Goal: Book appointment/travel/reservation: Book appointment/travel/reservation

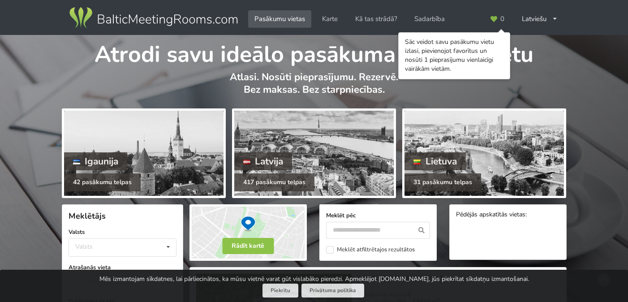
click at [310, 139] on div at bounding box center [313, 153] width 159 height 85
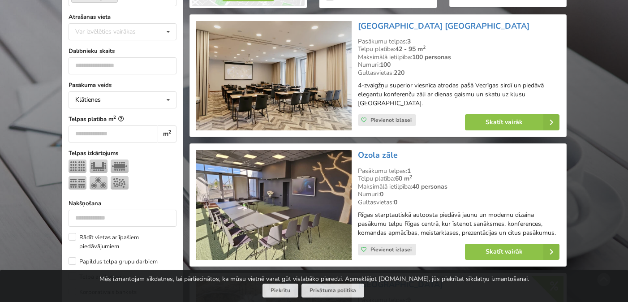
scroll to position [252, 0]
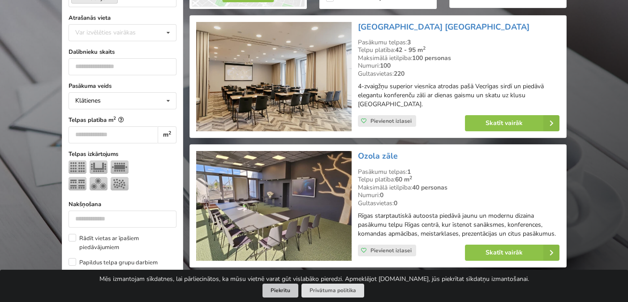
click at [279, 294] on button "Piekrītu" at bounding box center [280, 290] width 36 height 14
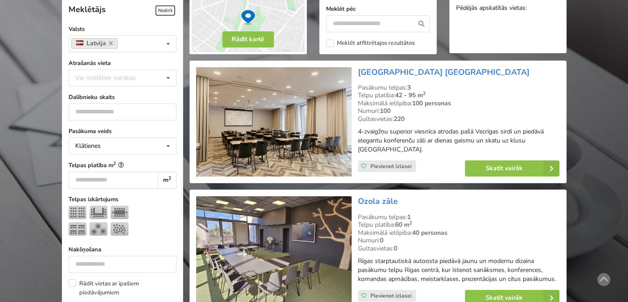
scroll to position [204, 0]
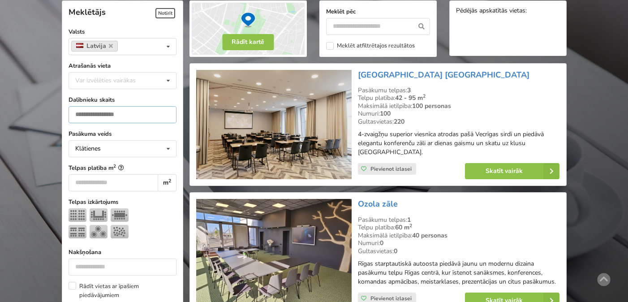
click at [134, 111] on input "number" at bounding box center [123, 114] width 108 height 17
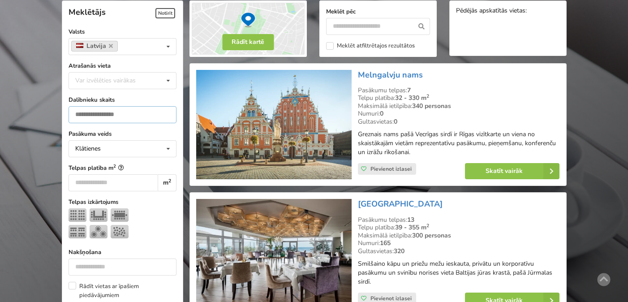
scroll to position [200, 0]
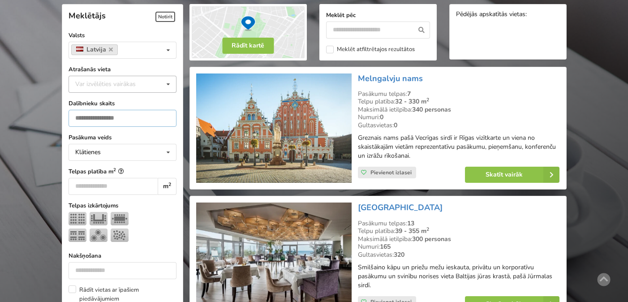
type input "**"
click at [169, 85] on icon at bounding box center [168, 84] width 13 height 17
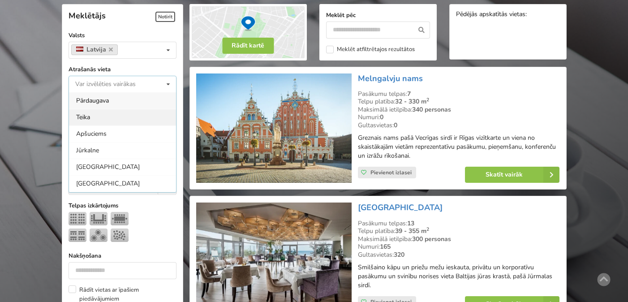
scroll to position [0, 0]
click at [100, 105] on div "Pārdaugava" at bounding box center [122, 100] width 107 height 17
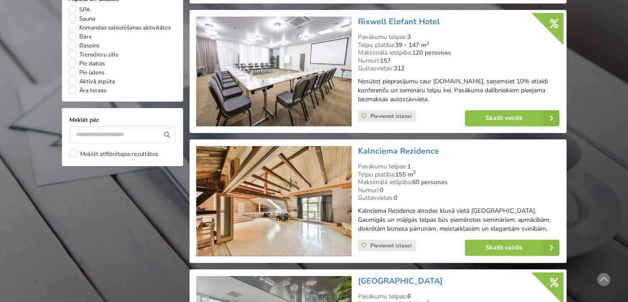
scroll to position [841, 0]
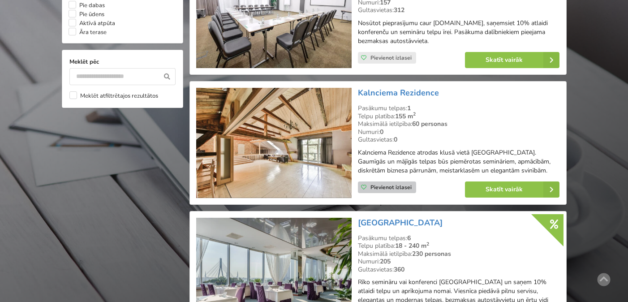
click at [366, 184] on icon at bounding box center [363, 186] width 5 height 5
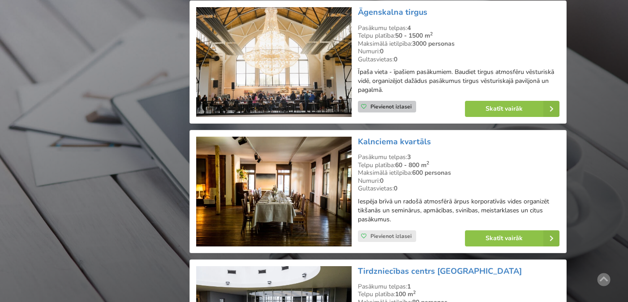
scroll to position [1190, 0]
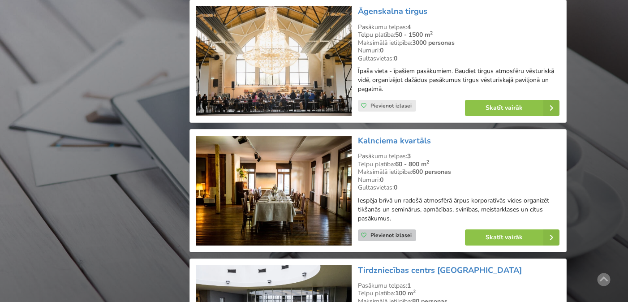
click at [380, 232] on span "Pievienot izlasei" at bounding box center [390, 235] width 41 height 7
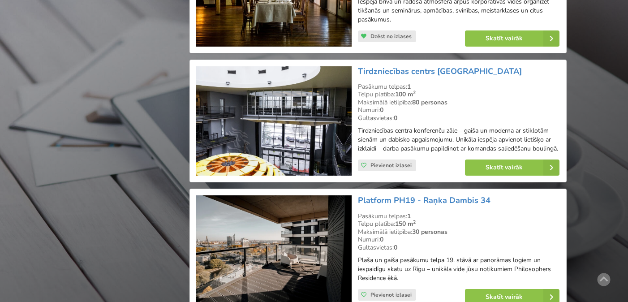
scroll to position [1398, 0]
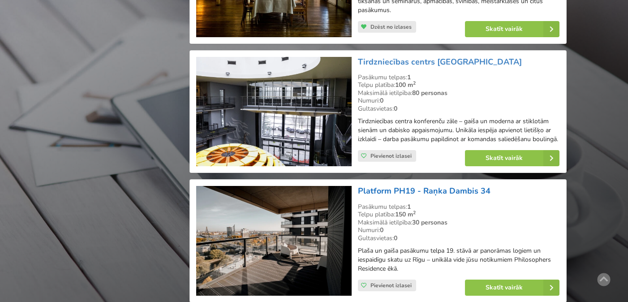
click at [392, 185] on link "Platform PH19 - Raņka Dambis 34" at bounding box center [424, 190] width 133 height 11
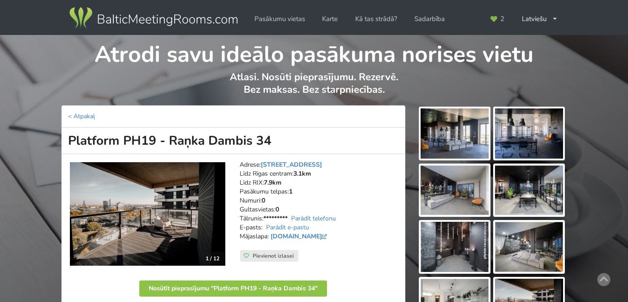
click at [433, 126] on img at bounding box center [454, 133] width 68 height 50
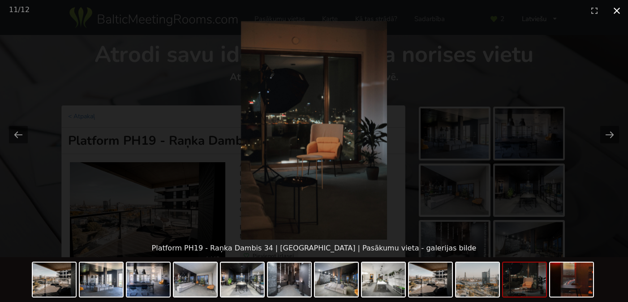
click at [612, 12] on button "Close gallery" at bounding box center [616, 10] width 22 height 21
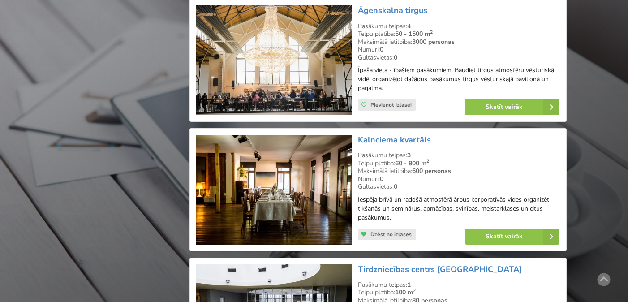
scroll to position [1190, 0]
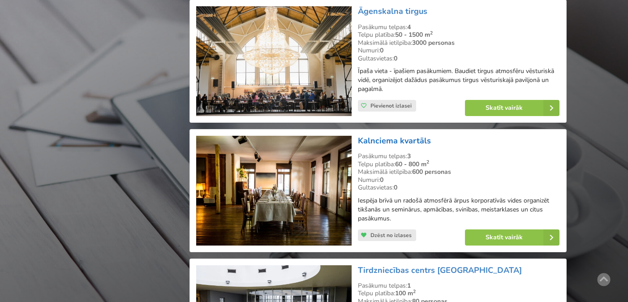
click at [399, 135] on link "Kalnciema kvartāls" at bounding box center [394, 140] width 73 height 11
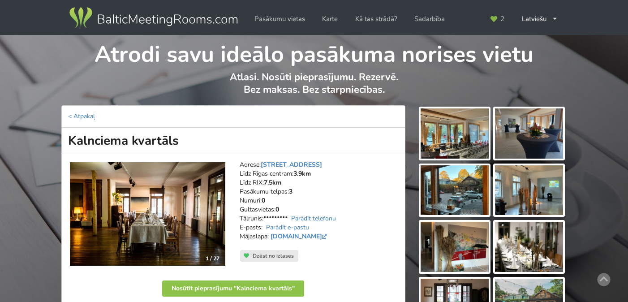
click at [438, 135] on img at bounding box center [454, 133] width 68 height 50
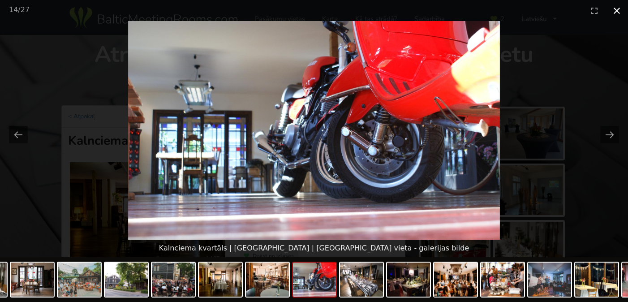
click at [614, 10] on button "Close gallery" at bounding box center [616, 10] width 22 height 21
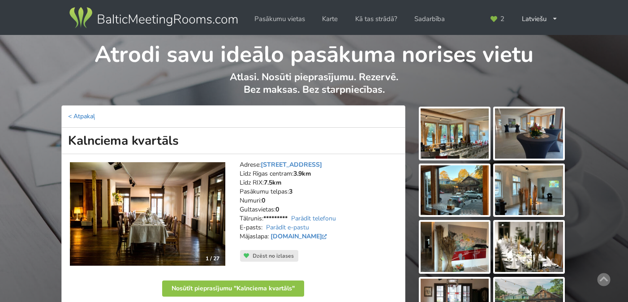
click at [87, 116] on link "< Atpakaļ" at bounding box center [81, 116] width 27 height 9
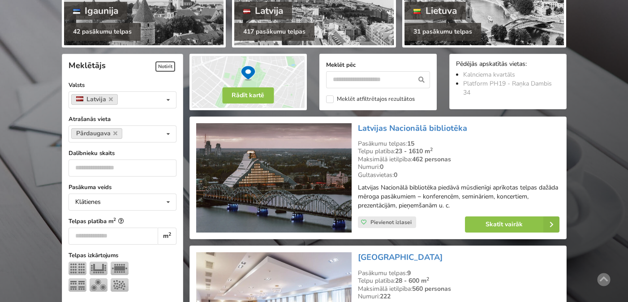
scroll to position [146, 0]
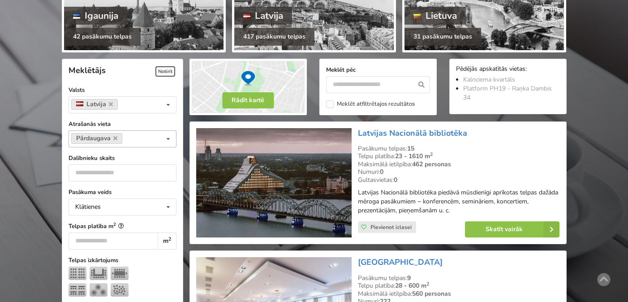
click at [150, 138] on div "Pārdaugava Var izvēlēties vairākas Pārdaugava Teika Apšuciems Jūrkalne [GEOGRAP…" at bounding box center [123, 138] width 108 height 17
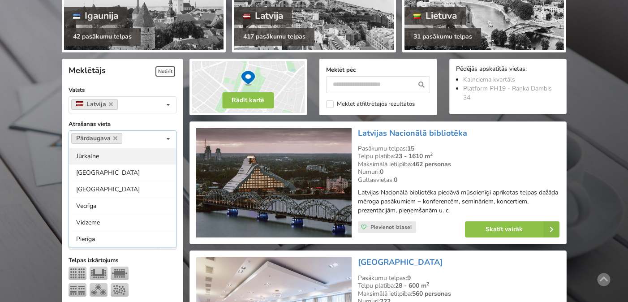
scroll to position [34, 0]
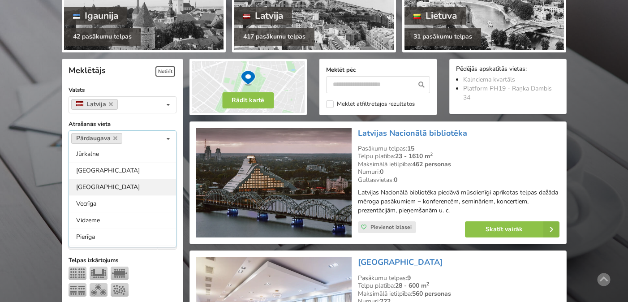
click at [104, 184] on div "Rīga" at bounding box center [122, 187] width 107 height 17
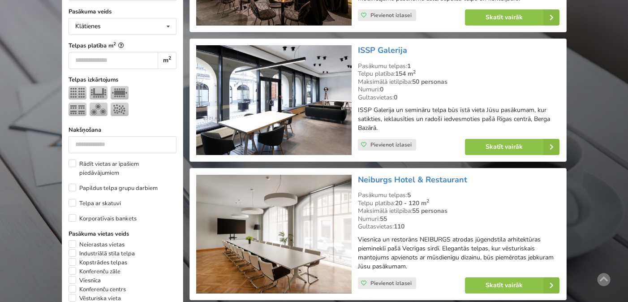
scroll to position [372, 0]
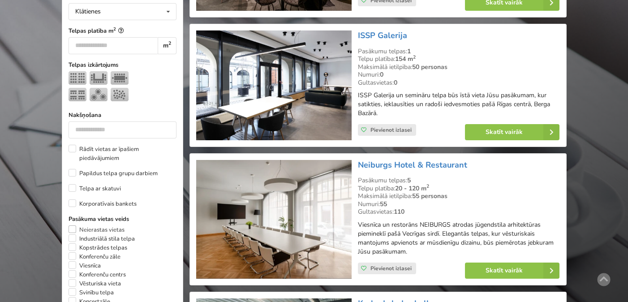
click at [71, 225] on label "Neierastas vietas" at bounding box center [97, 229] width 56 height 9
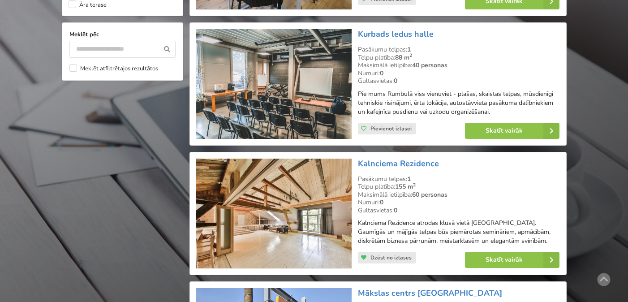
scroll to position [971, 0]
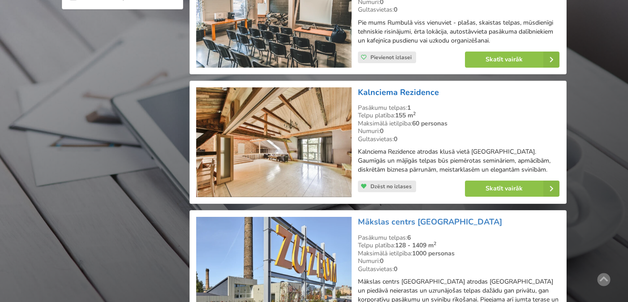
click at [386, 94] on link "Kalnciema Rezidence" at bounding box center [398, 92] width 81 height 11
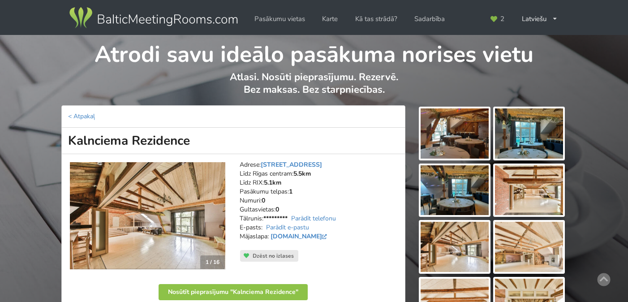
click at [461, 133] on img at bounding box center [454, 133] width 68 height 50
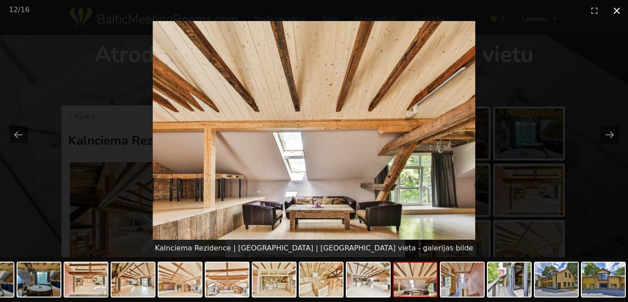
click at [615, 10] on button "Close gallery" at bounding box center [616, 10] width 22 height 21
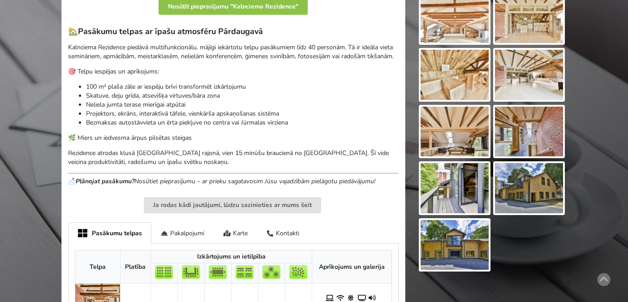
scroll to position [288, 0]
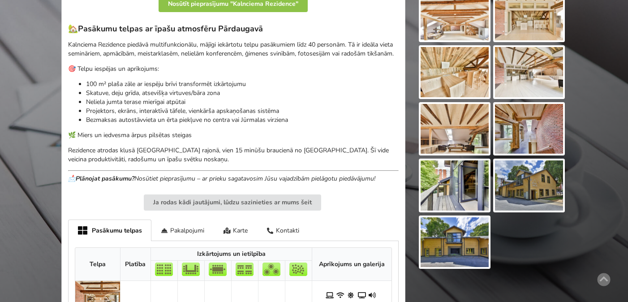
click at [520, 121] on img at bounding box center [529, 129] width 68 height 50
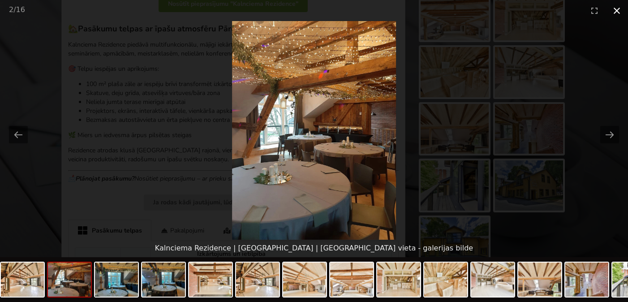
click at [621, 8] on button "Close gallery" at bounding box center [616, 10] width 22 height 21
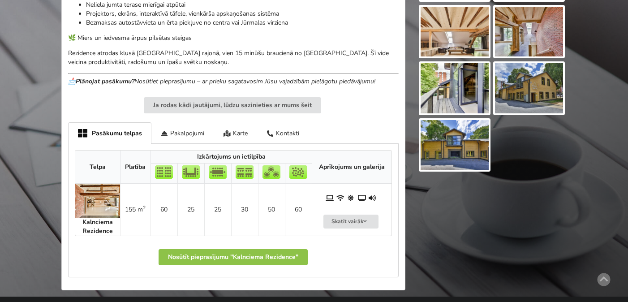
scroll to position [386, 0]
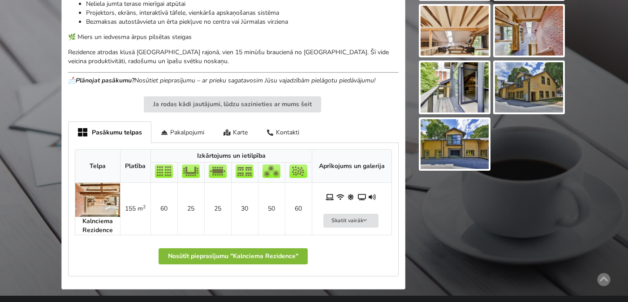
click at [203, 250] on button "Nosūtīt pieprasījumu "Kalnciema Rezidence"" at bounding box center [233, 256] width 149 height 16
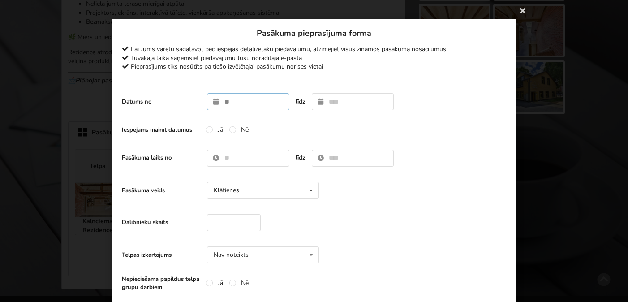
click at [252, 104] on input "text" at bounding box center [248, 101] width 82 height 17
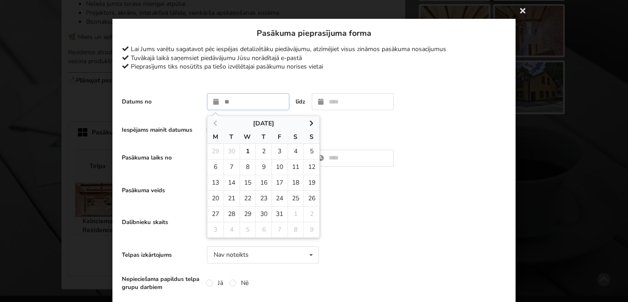
click at [296, 210] on td "1" at bounding box center [295, 214] width 16 height 16
click at [310, 116] on th "October 2025" at bounding box center [263, 123] width 112 height 15
type input "**********"
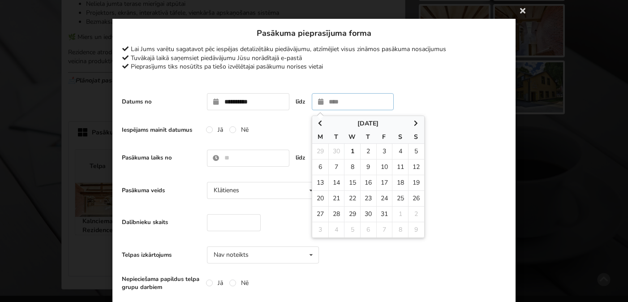
type input "**********"
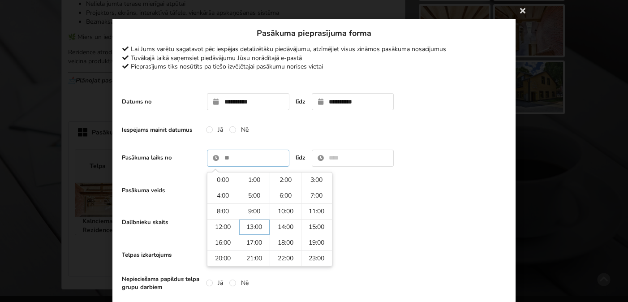
click at [252, 162] on input "text" at bounding box center [248, 158] width 82 height 17
type input "****"
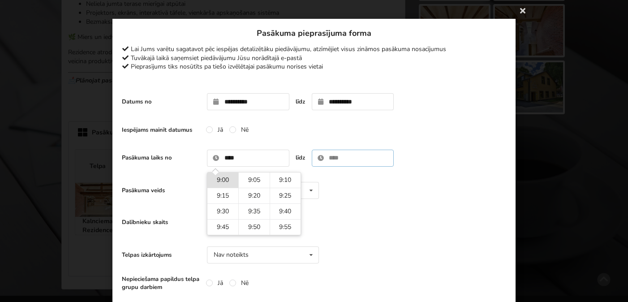
click at [341, 154] on input "text" at bounding box center [353, 158] width 82 height 17
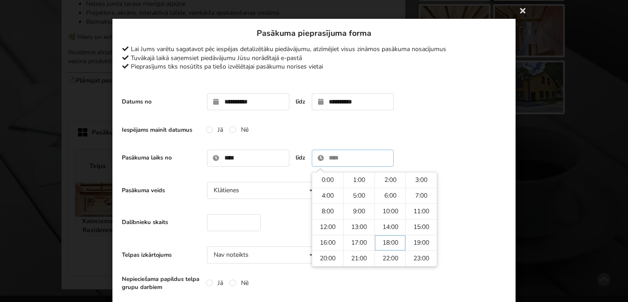
type input "*****"
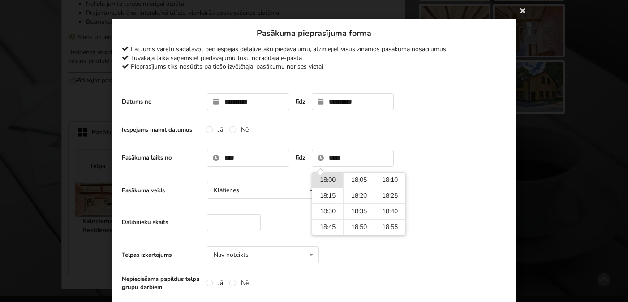
click at [229, 232] on div "Dalībnieku skaits" at bounding box center [314, 223] width 384 height 26
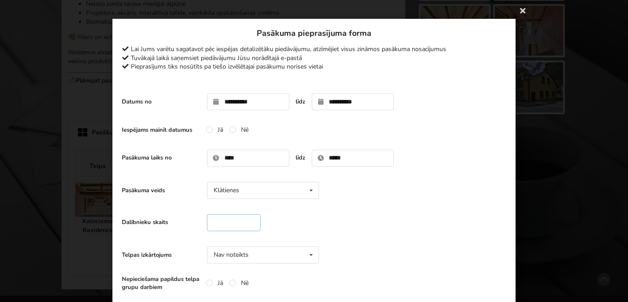
click at [229, 227] on input "number" at bounding box center [234, 222] width 54 height 17
type input "**"
click at [248, 255] on div "Nav noteikts" at bounding box center [231, 255] width 35 height 6
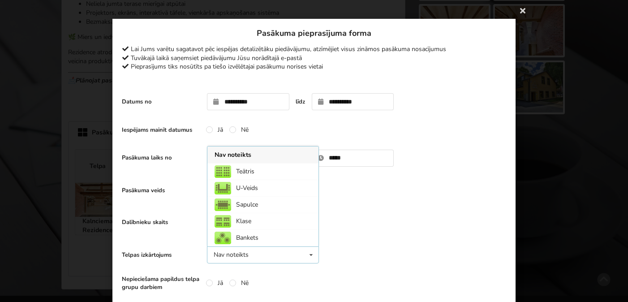
scroll to position [0, 0]
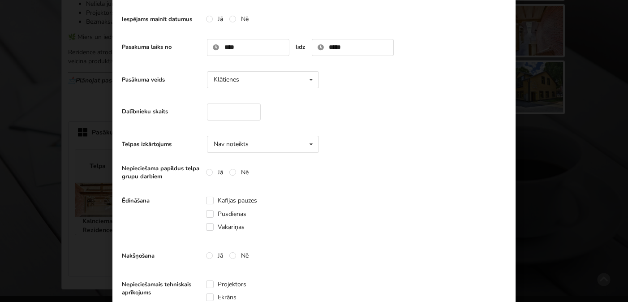
scroll to position [114, 0]
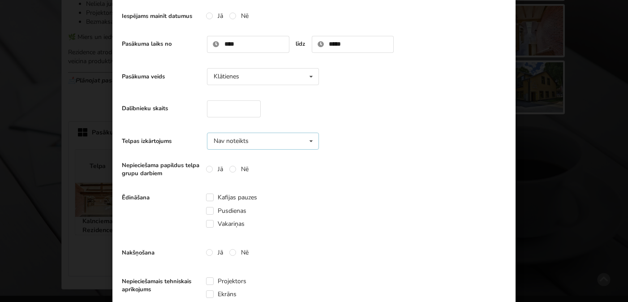
click at [274, 148] on div "Nav noteikts Nav noteikts Teātris U-Veids Sapulce Klase" at bounding box center [263, 141] width 112 height 17
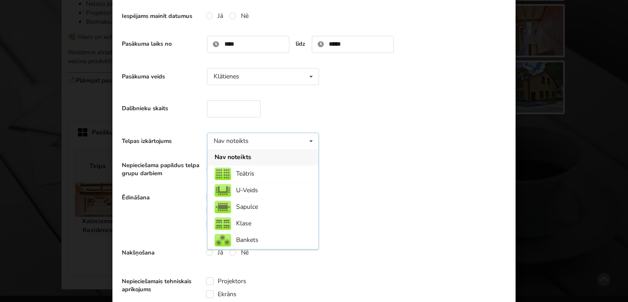
scroll to position [0, 0]
click at [266, 173] on div "Teātris" at bounding box center [262, 174] width 111 height 17
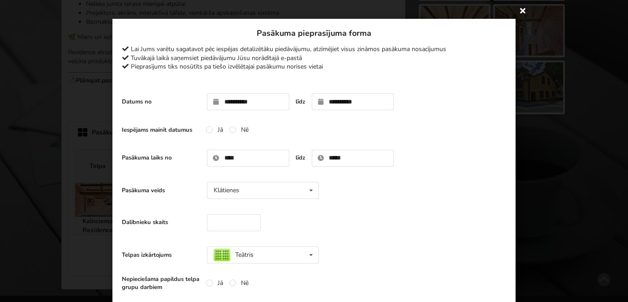
click at [522, 11] on icon at bounding box center [522, 10] width 14 height 14
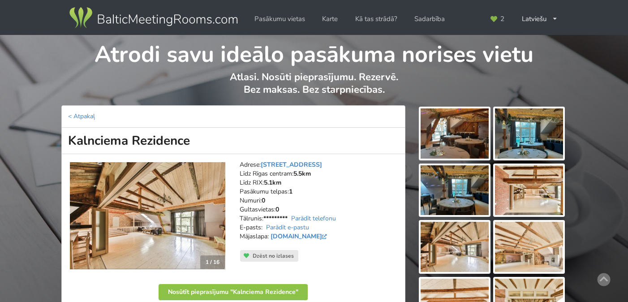
click at [80, 116] on link "< Atpakaļ" at bounding box center [81, 116] width 27 height 9
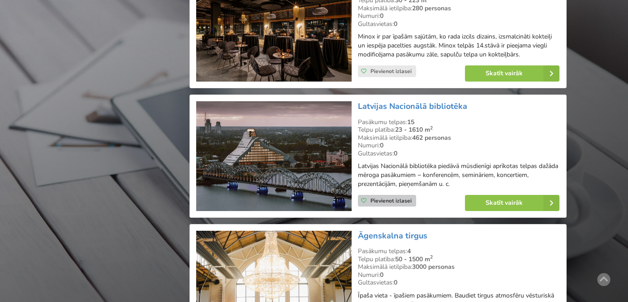
scroll to position [1502, 0]
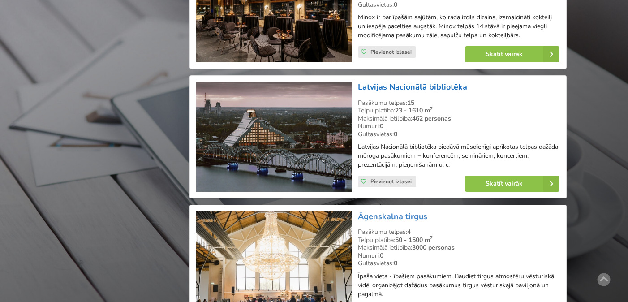
click at [404, 81] on link "Latvijas Nacionālā bibliotēka" at bounding box center [412, 86] width 109 height 11
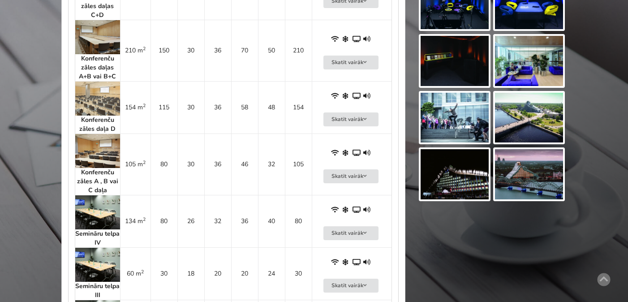
scroll to position [714, 0]
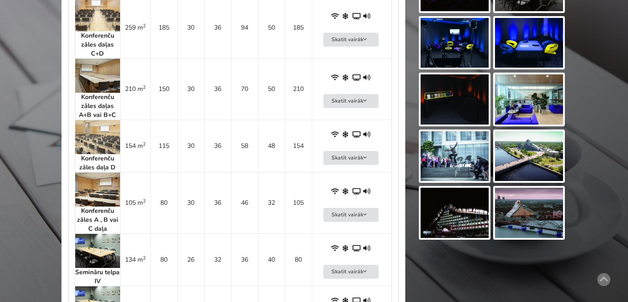
click at [94, 128] on img at bounding box center [97, 137] width 45 height 34
click at [104, 176] on img at bounding box center [97, 189] width 45 height 34
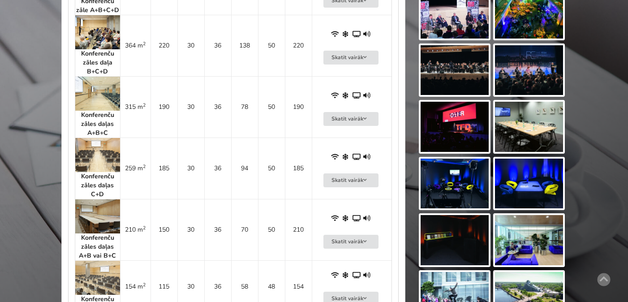
scroll to position [542, 0]
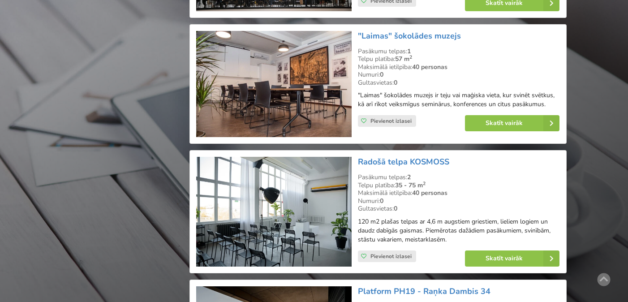
scroll to position [1819, 0]
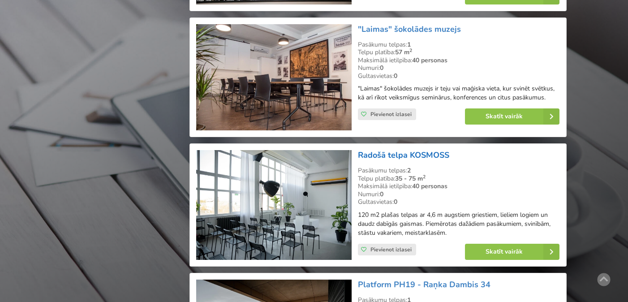
click at [398, 150] on link "Radošā telpa KOSMOSS" at bounding box center [403, 155] width 91 height 11
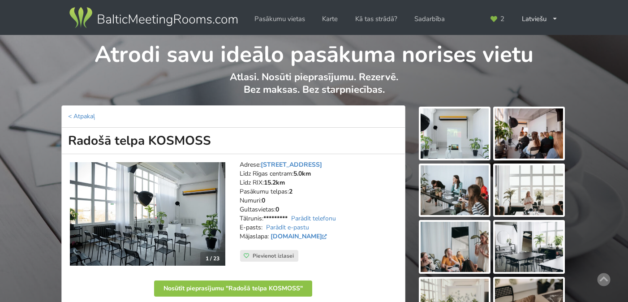
click at [447, 129] on img at bounding box center [454, 133] width 68 height 50
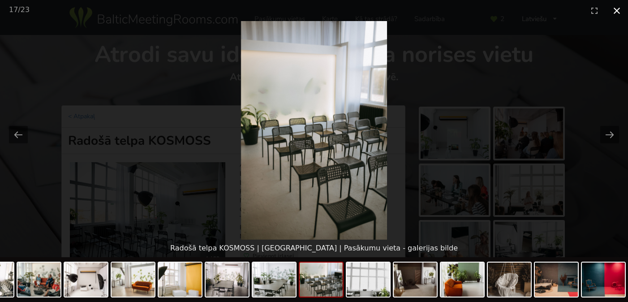
click at [616, 9] on button "Close gallery" at bounding box center [616, 10] width 22 height 21
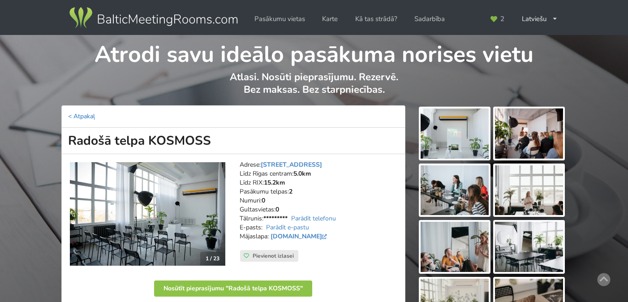
click at [85, 116] on link "< Atpakaļ" at bounding box center [81, 116] width 27 height 9
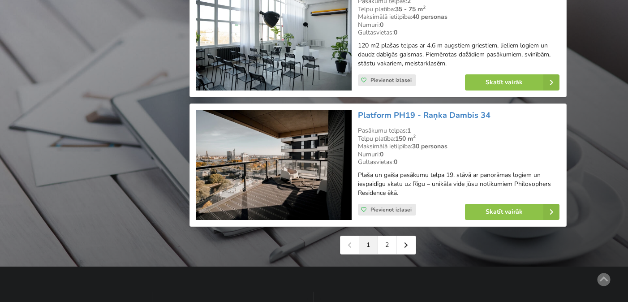
scroll to position [1993, 0]
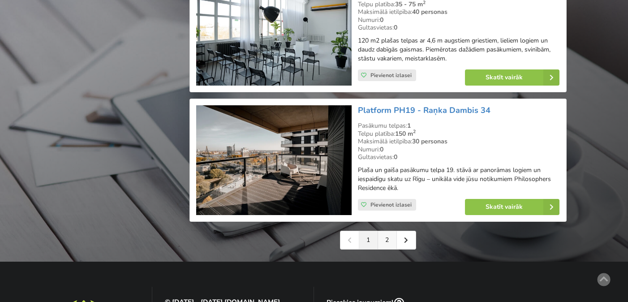
click at [389, 231] on link "2" at bounding box center [387, 240] width 19 height 18
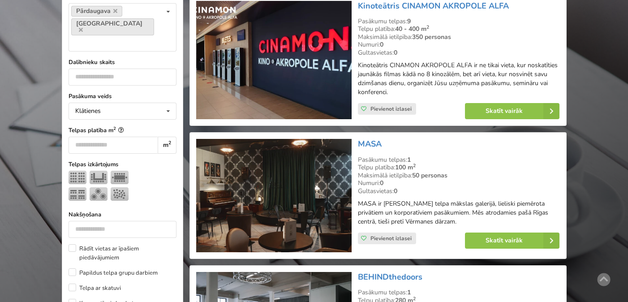
scroll to position [269, 0]
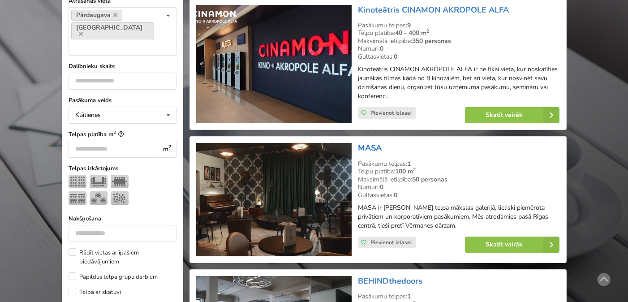
click at [375, 144] on link "MASA" at bounding box center [370, 147] width 24 height 11
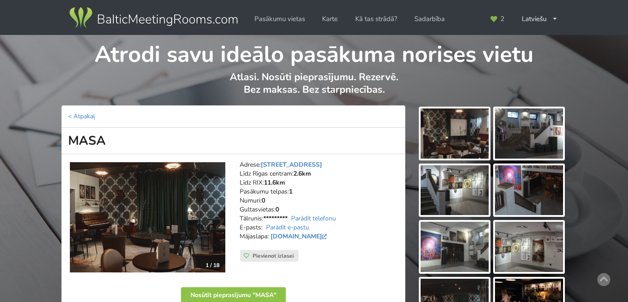
click at [467, 136] on img at bounding box center [454, 133] width 68 height 50
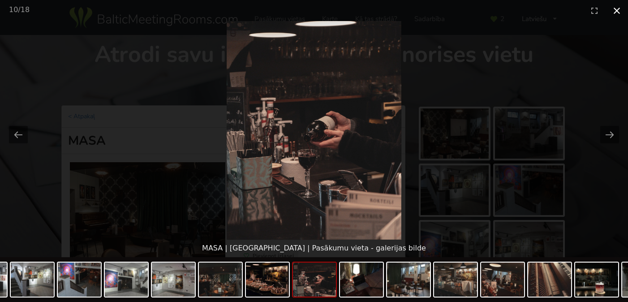
click at [614, 7] on button "Close gallery" at bounding box center [616, 10] width 22 height 21
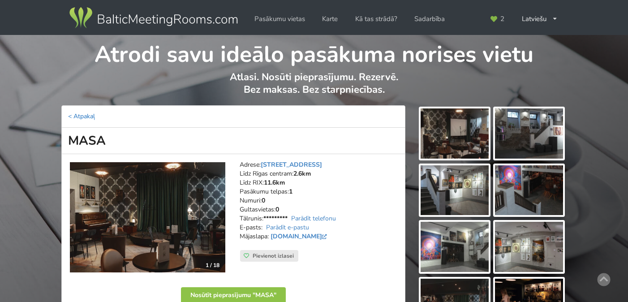
click at [82, 118] on link "< Atpakaļ" at bounding box center [81, 116] width 27 height 9
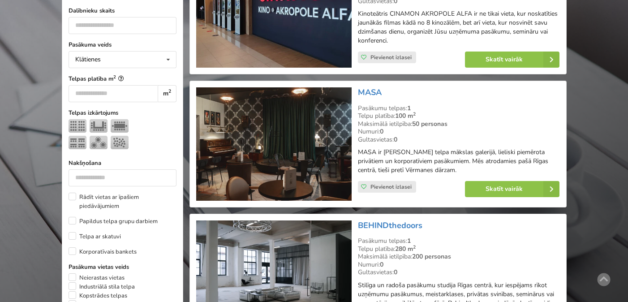
scroll to position [384, 0]
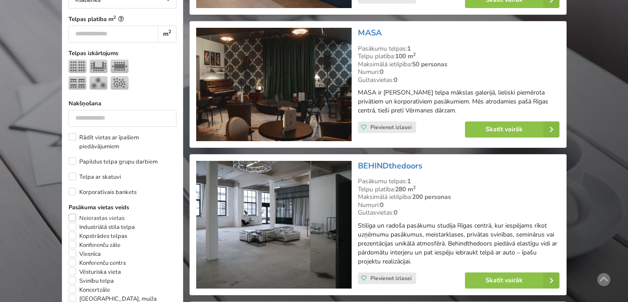
click at [73, 214] on label "Neierastas vietas" at bounding box center [97, 218] width 56 height 9
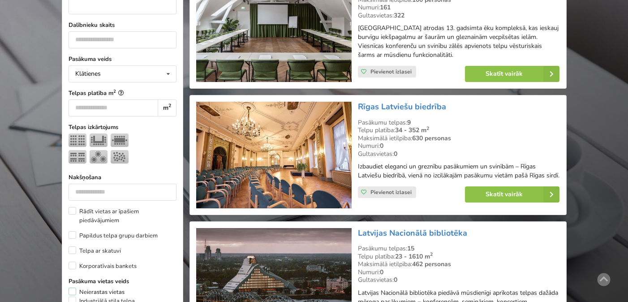
scroll to position [385, 0]
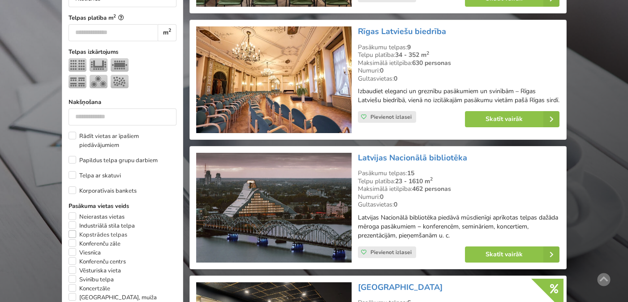
click at [74, 230] on label "Kopstrādes telpas" at bounding box center [98, 234] width 59 height 9
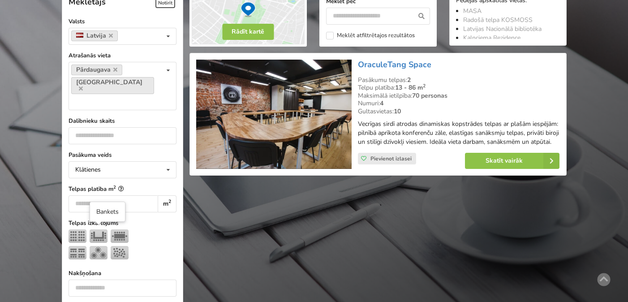
scroll to position [410, 0]
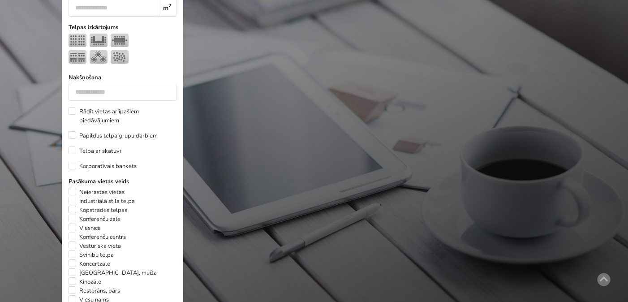
click at [70, 206] on label "Kopstrādes telpas" at bounding box center [98, 210] width 59 height 9
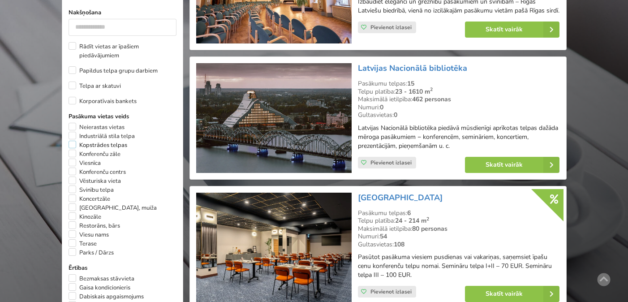
scroll to position [555, 0]
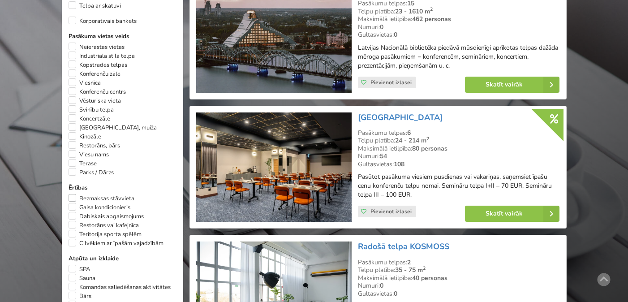
click at [72, 194] on label "Bezmaksas stāvvieta" at bounding box center [102, 198] width 66 height 9
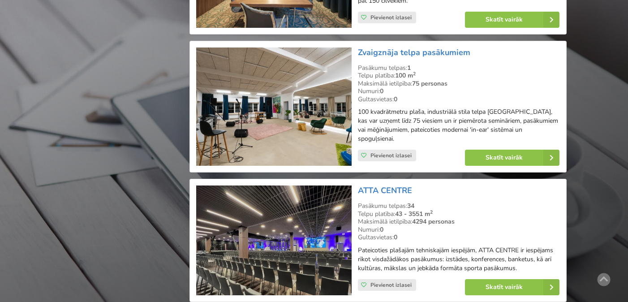
scroll to position [1411, 0]
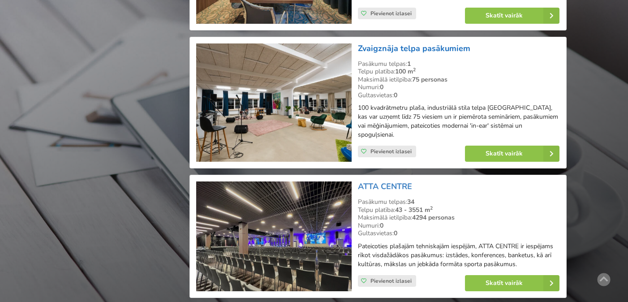
click at [402, 43] on link "Zvaigznāja telpa pasākumiem" at bounding box center [414, 48] width 112 height 11
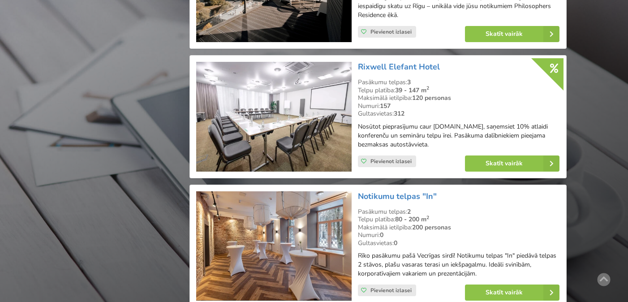
scroll to position [1933, 0]
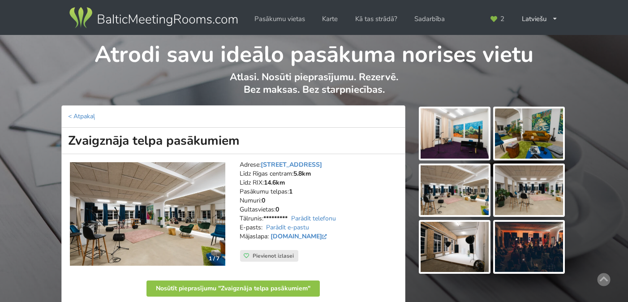
click at [459, 136] on img at bounding box center [454, 133] width 68 height 50
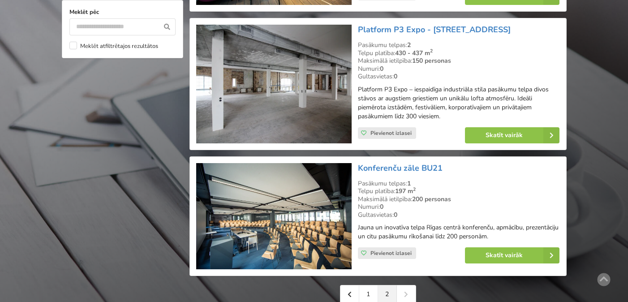
scroll to position [939, 0]
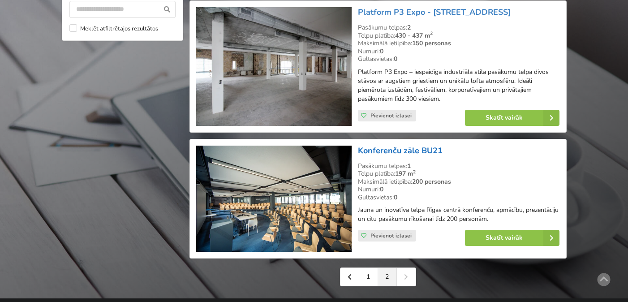
click at [408, 145] on link "Konferenču zāle BU21" at bounding box center [400, 150] width 85 height 11
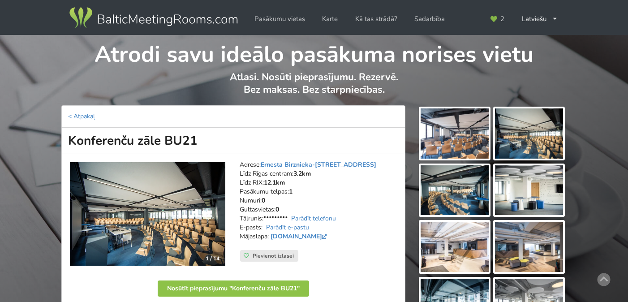
click at [463, 134] on img at bounding box center [454, 133] width 68 height 50
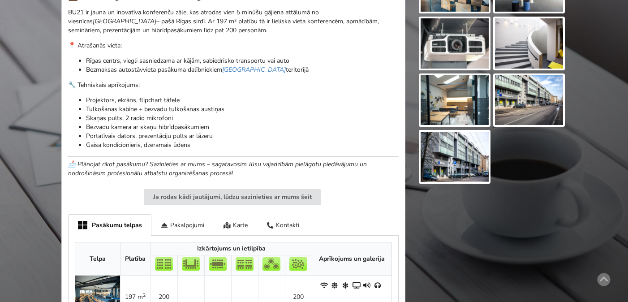
scroll to position [315, 0]
